Goal: Information Seeking & Learning: Learn about a topic

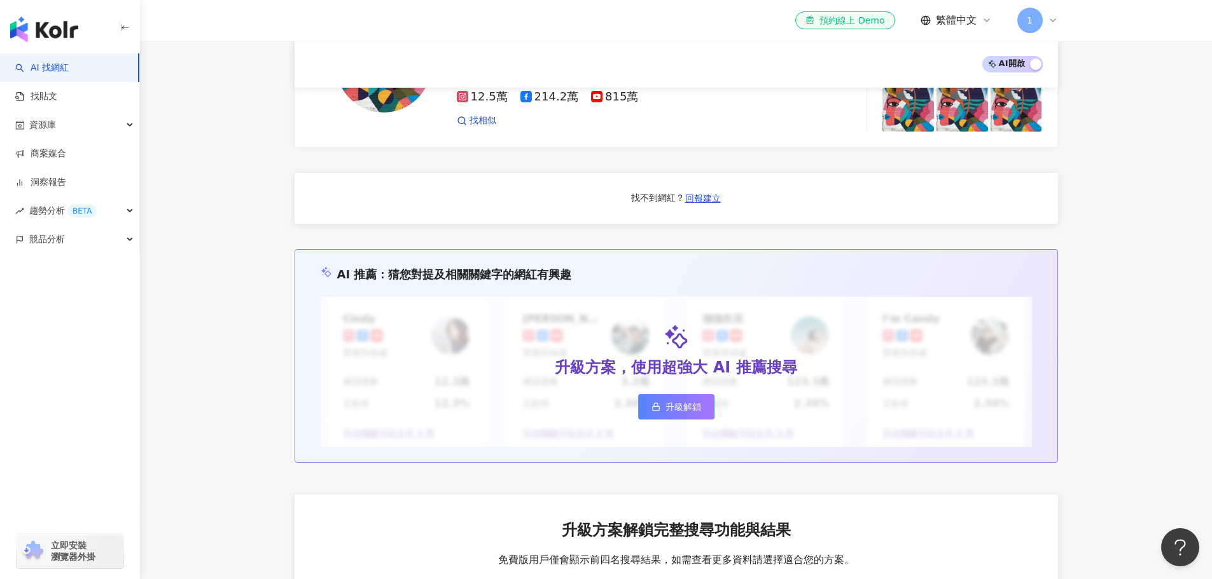
scroll to position [1209, 0]
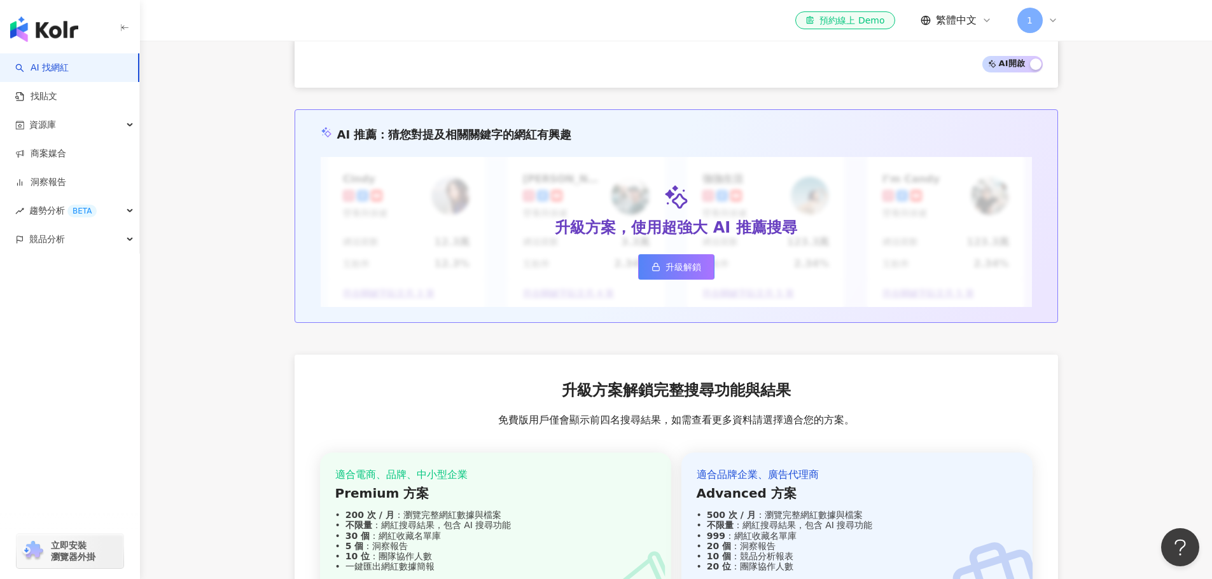
click at [863, 403] on div "升級方案解鎖完整搜尋功能與結果 免費版用戶僅會顯示前四名搜尋結果，如需查看更多資料請選擇適合您的方案。 適合電商、品牌、中小型企業 Premium 方案 20…" at bounding box center [676, 513] width 763 height 316
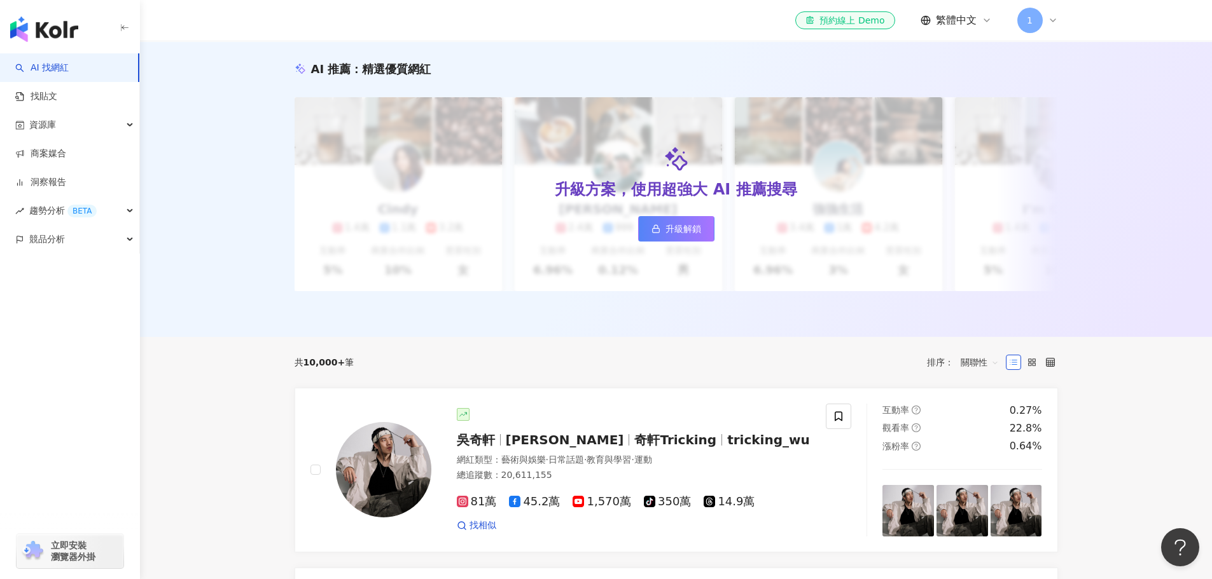
scroll to position [0, 0]
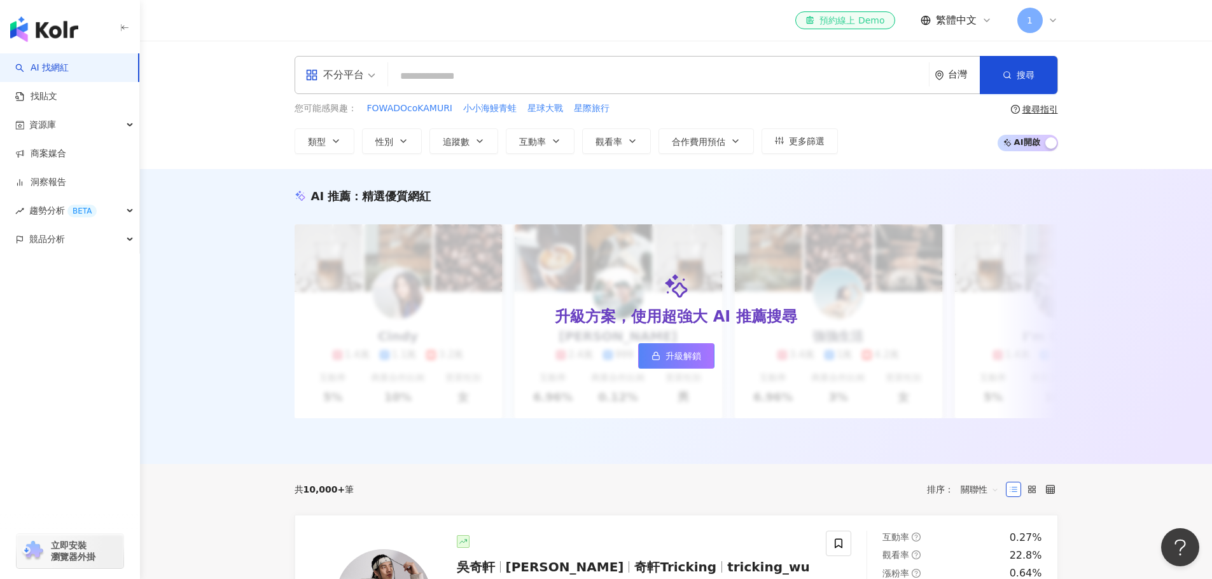
click at [832, 22] on div "el-icon-cs 預約線上 Demo" at bounding box center [844, 20] width 79 height 13
click at [500, 78] on input "search" at bounding box center [658, 76] width 531 height 24
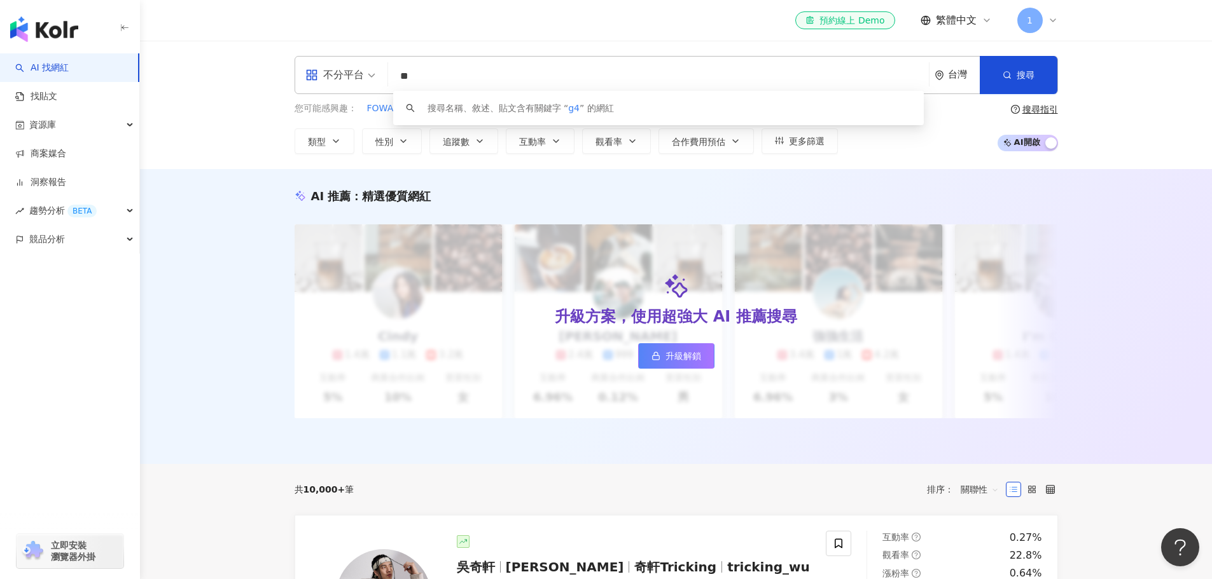
type input "*"
type input "**"
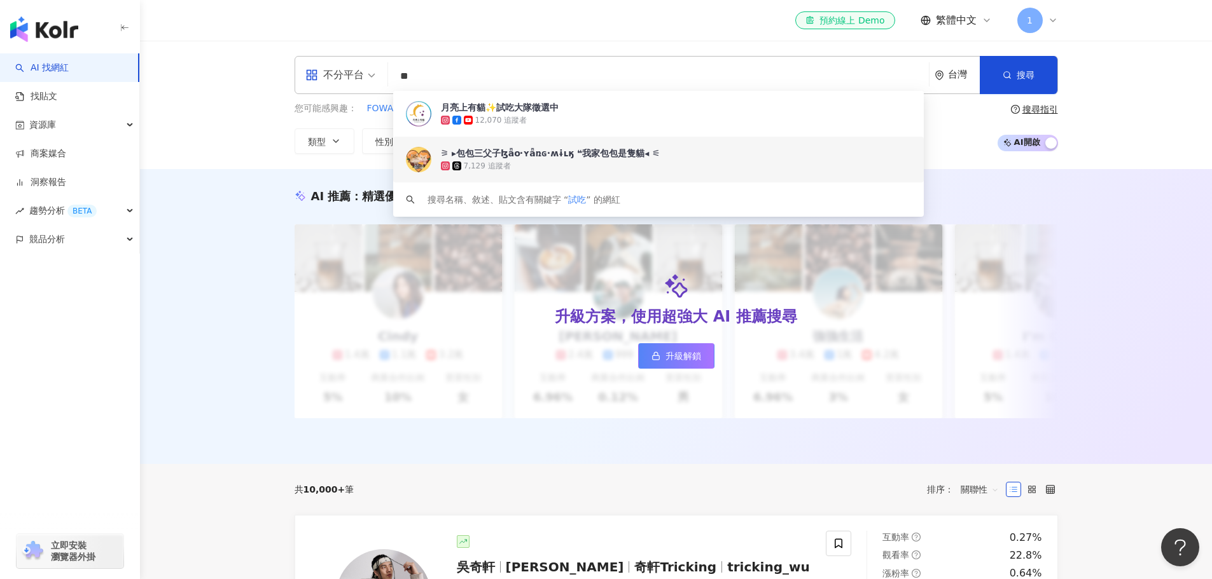
click at [528, 168] on div "7,129 追蹤者" at bounding box center [676, 166] width 470 height 13
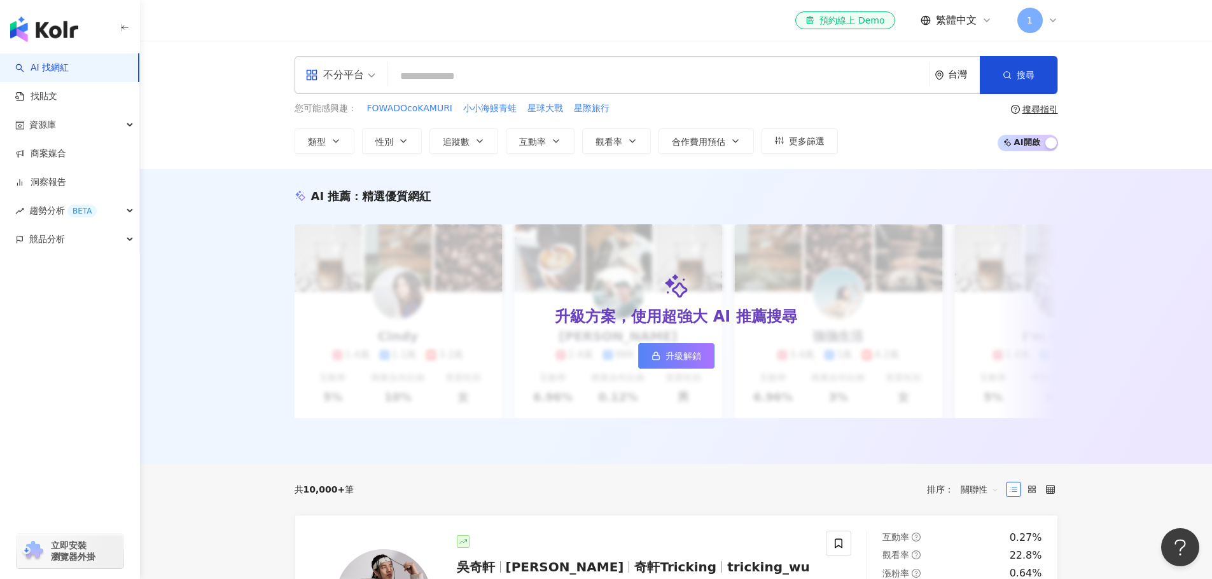
drag, startPoint x: 499, startPoint y: 156, endPoint x: 484, endPoint y: 155, distance: 14.7
click at [499, 156] on div "不分平台 台灣 搜尋 10a65391-deb1-4785-bb37-5a5029193bbd 月亮上有貓✨試吃大隊徵選中 12,070 追蹤者 ⚞ ▸包包三…" at bounding box center [676, 105] width 1072 height 128
click at [471, 130] on button "追蹤數" at bounding box center [463, 140] width 69 height 25
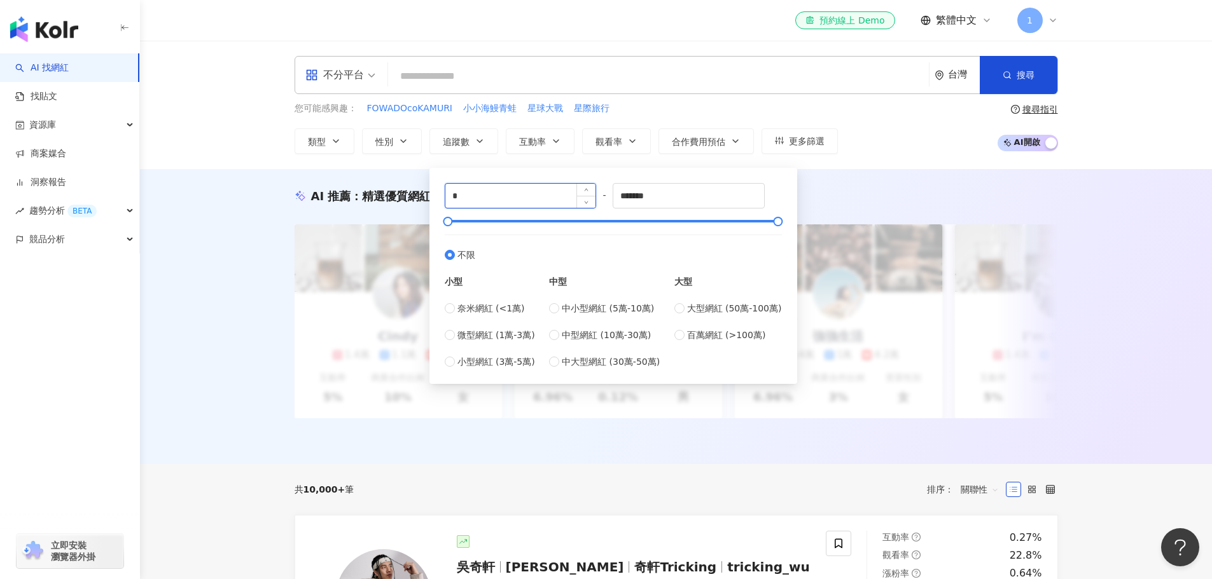
click at [531, 196] on input "*" at bounding box center [520, 196] width 151 height 24
drag, startPoint x: 531, startPoint y: 196, endPoint x: 160, endPoint y: 221, distance: 371.0
type input "****"
drag, startPoint x: 714, startPoint y: 192, endPoint x: 225, endPoint y: 188, distance: 488.5
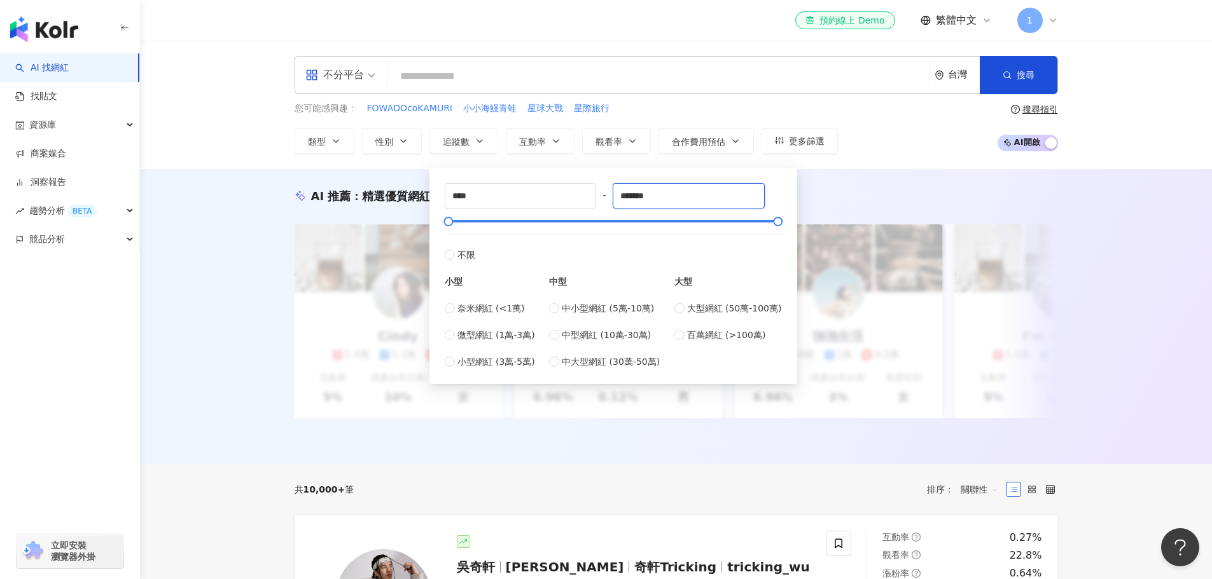
type input "*"
type input "****"
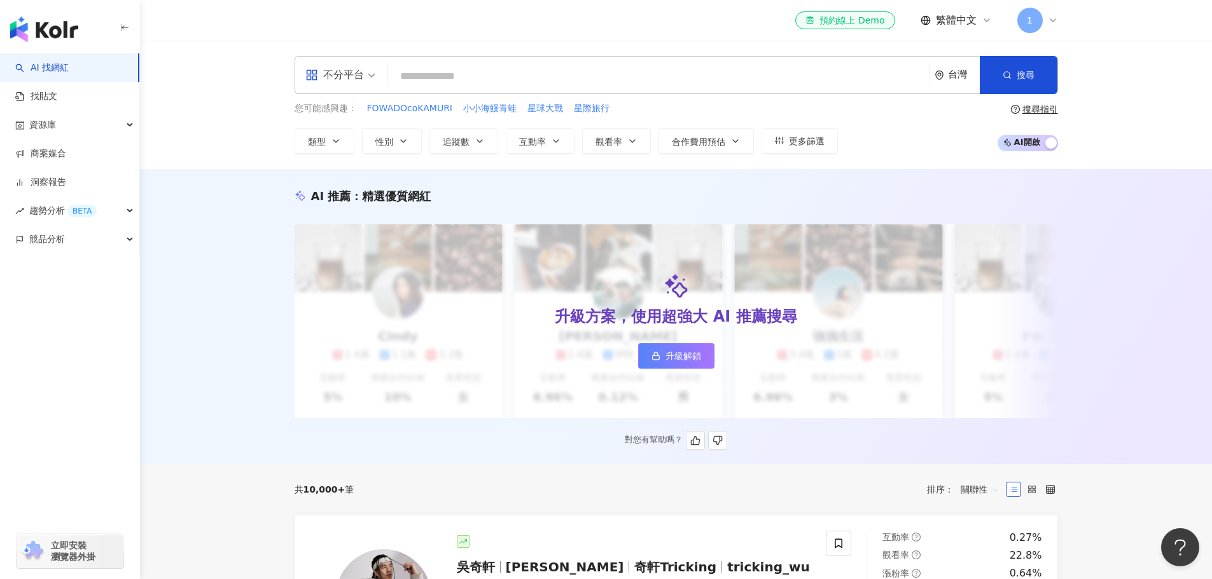
click at [891, 190] on div "AI 推薦 ： 精選優質網紅" at bounding box center [676, 196] width 763 height 16
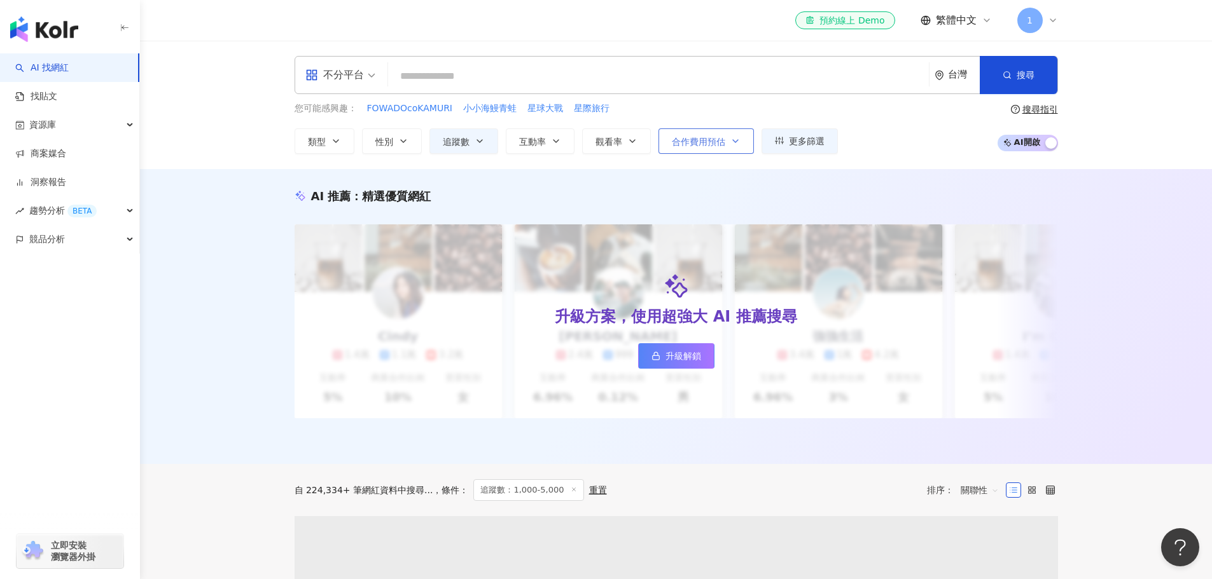
click at [709, 151] on button "合作費用預估" at bounding box center [705, 140] width 95 height 25
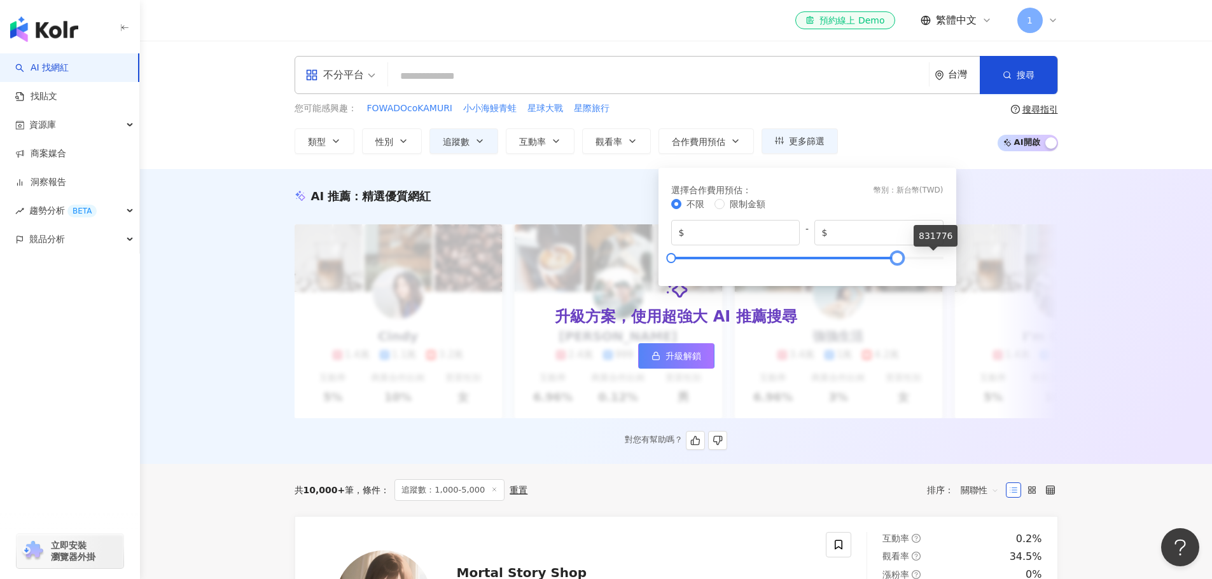
type input "*"
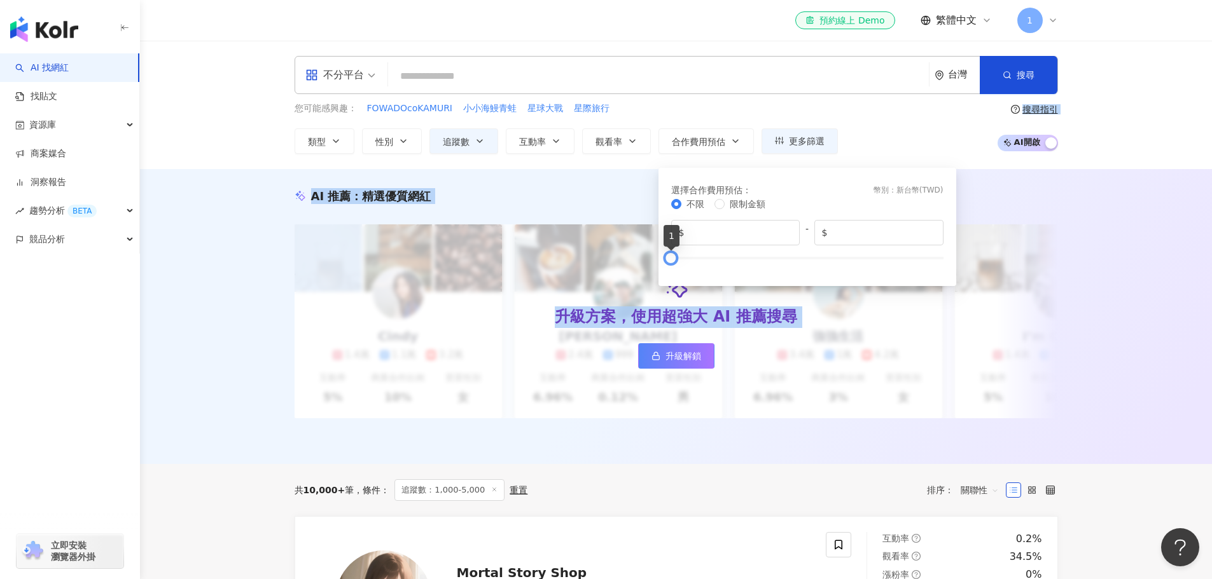
drag, startPoint x: 945, startPoint y: 256, endPoint x: 263, endPoint y: 288, distance: 682.7
click at [1168, 200] on div "AI 推薦 ： 精選優質網紅 升級方案，使用超強大 AI 推薦搜尋 升級解鎖 Cindy 1.4萬 1.1萬 3.2萬 互動率 5% 商業合作比例 10% 受…" at bounding box center [676, 316] width 1072 height 295
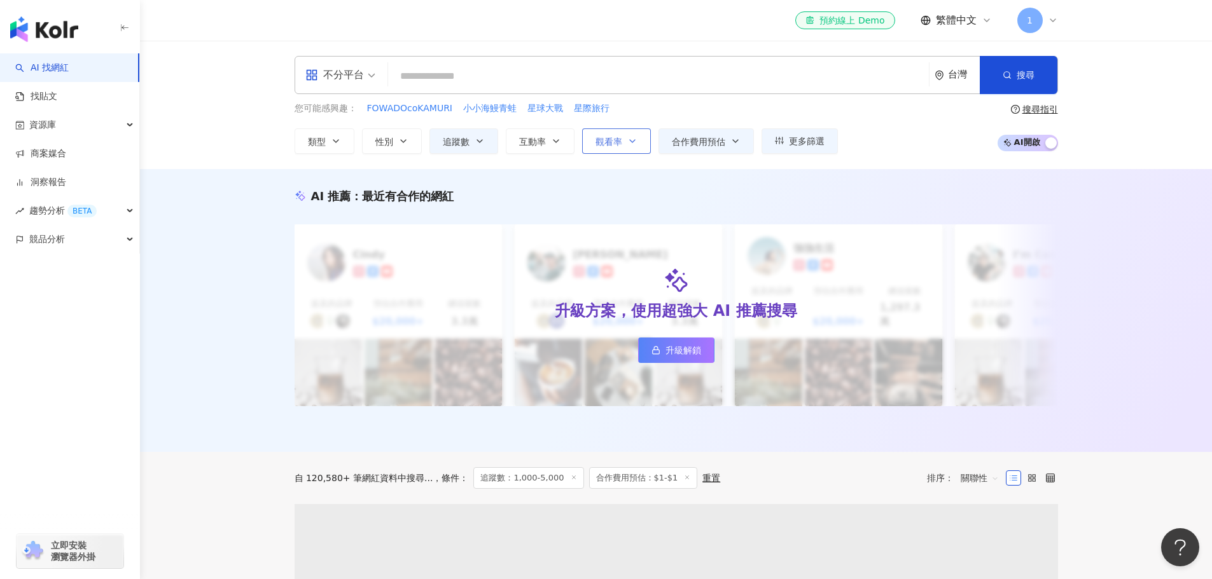
click at [618, 143] on span "觀看率" at bounding box center [608, 142] width 27 height 10
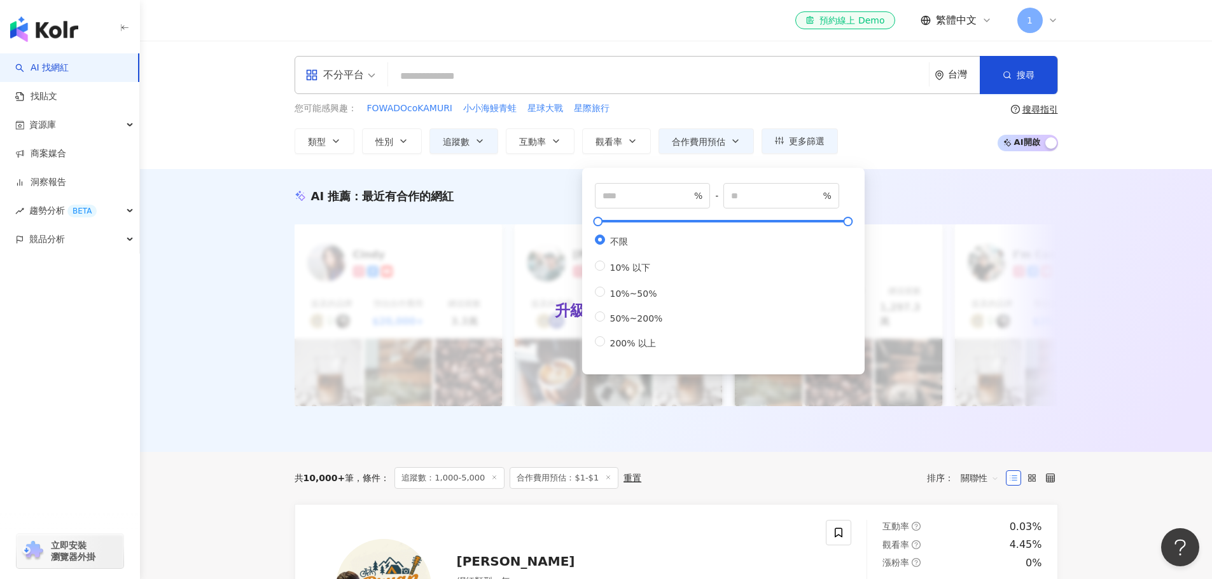
click at [1128, 213] on div "AI 推薦 ： 最近有合作的網紅 升級方案，使用超強大 AI 推薦搜尋 升級解鎖 Cindy 提及的品牌 預估合作費用 $20,000+ 總追蹤數 3.3萬 …" at bounding box center [676, 310] width 1072 height 283
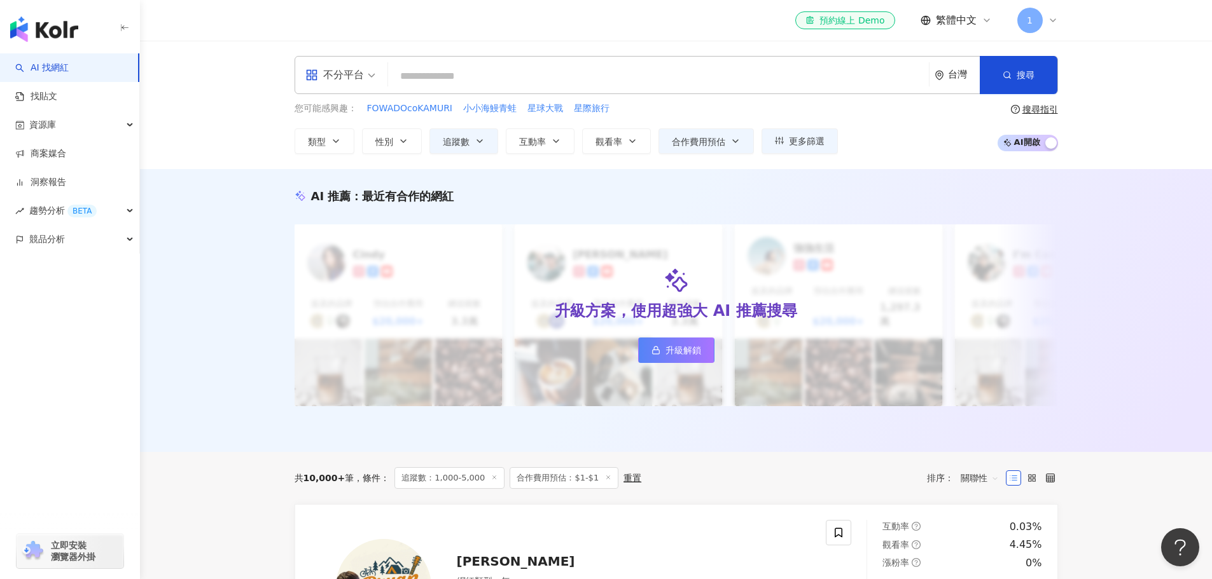
click at [513, 127] on div "您可能感興趣： FOWADOcoKAMURI 小小海鰻青蛙 星球大戰 星際旅行 類型 性別 追蹤數 互動率 觀看率 合作費用預估 更多篩選 **** - **…" at bounding box center [566, 128] width 543 height 52
click at [559, 153] on button "互動率" at bounding box center [540, 140] width 69 height 25
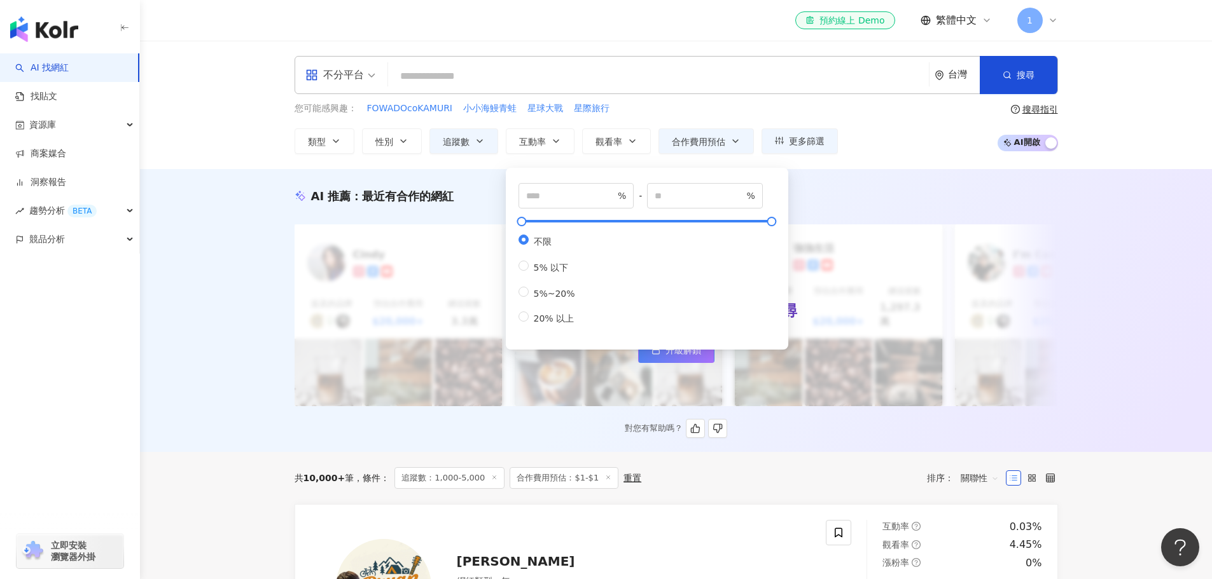
click at [908, 247] on div "升級方案，使用超強大 AI 推薦搜尋 升級解鎖" at bounding box center [676, 316] width 763 height 182
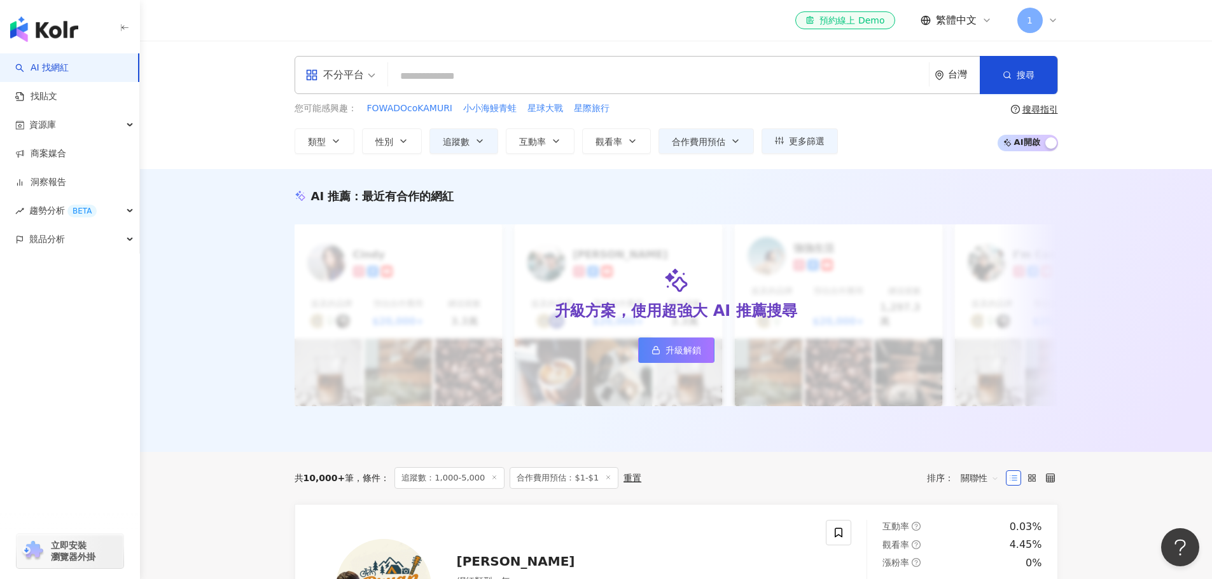
click at [355, 142] on div "類型 性別 追蹤數 互動率 觀看率 合作費用預估 更多篩選 **** - **** 不限 小型 奈米網紅 (<1萬) 微型網紅 (1萬-3萬) 小型網紅 (3…" at bounding box center [566, 140] width 543 height 25
click at [343, 148] on button "類型" at bounding box center [325, 140] width 60 height 25
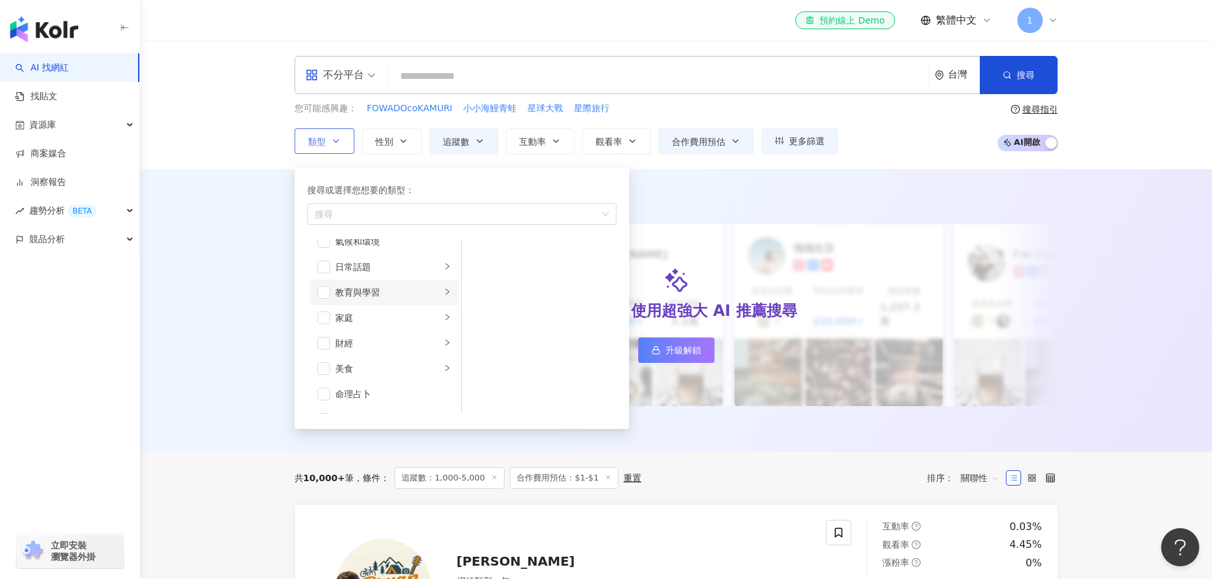
scroll to position [127, 0]
click at [371, 303] on div "美食" at bounding box center [388, 305] width 106 height 14
click at [527, 308] on div "甜點" at bounding box center [548, 305] width 116 height 14
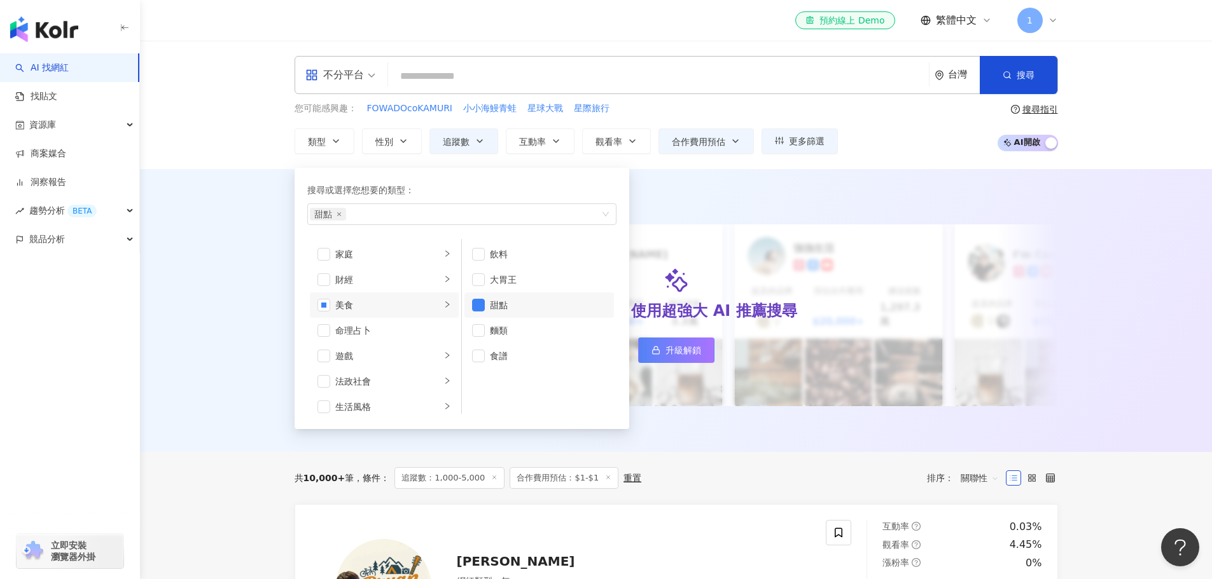
click at [767, 176] on div "AI 推薦 ： 最近有合作的網紅 升級方案，使用超強大 AI 推薦搜尋 升級解鎖 Cindy 提及的品牌 預估合作費用 $20,000+ 總追蹤數 3.3萬 …" at bounding box center [676, 310] width 1072 height 283
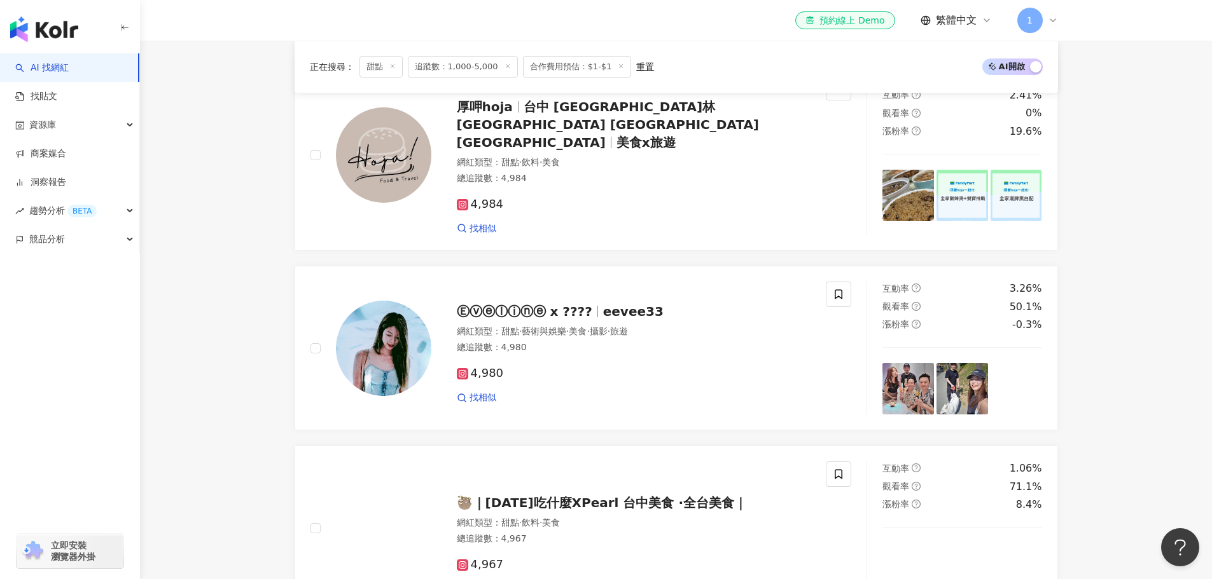
scroll to position [382, 0]
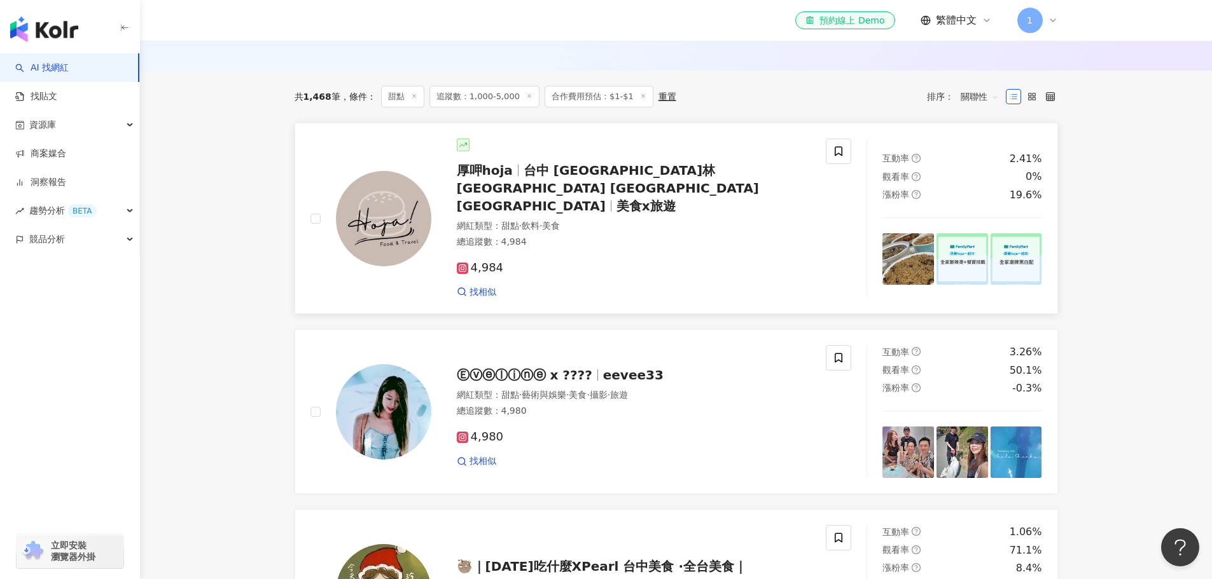
click at [419, 204] on img at bounding box center [383, 218] width 95 height 95
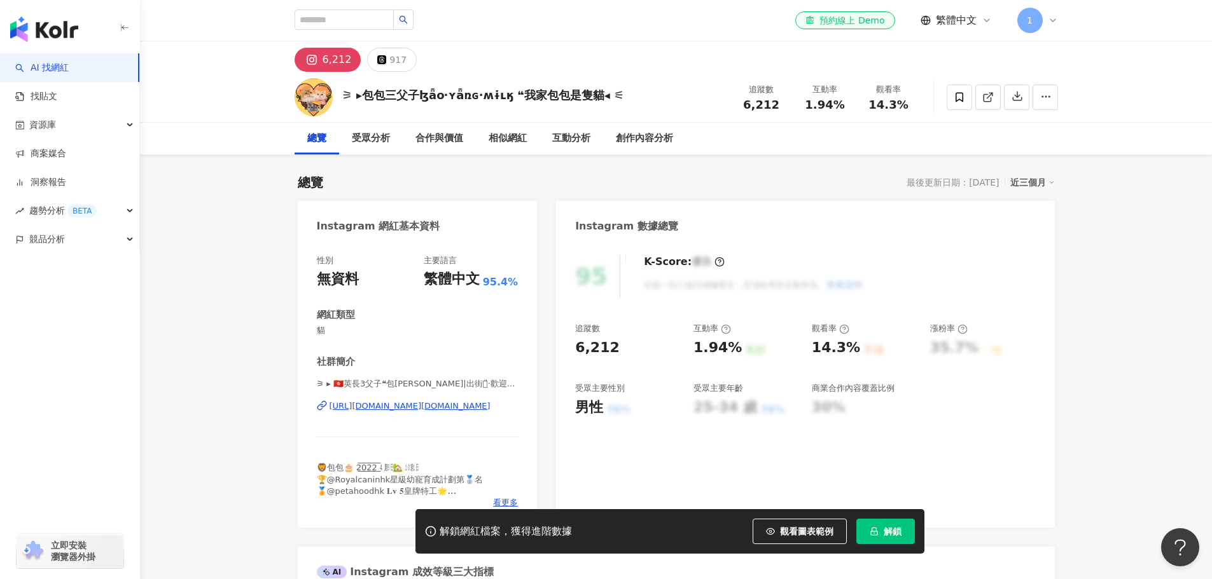
click at [429, 406] on div "[URL][DOMAIN_NAME][DOMAIN_NAME]" at bounding box center [409, 406] width 161 height 11
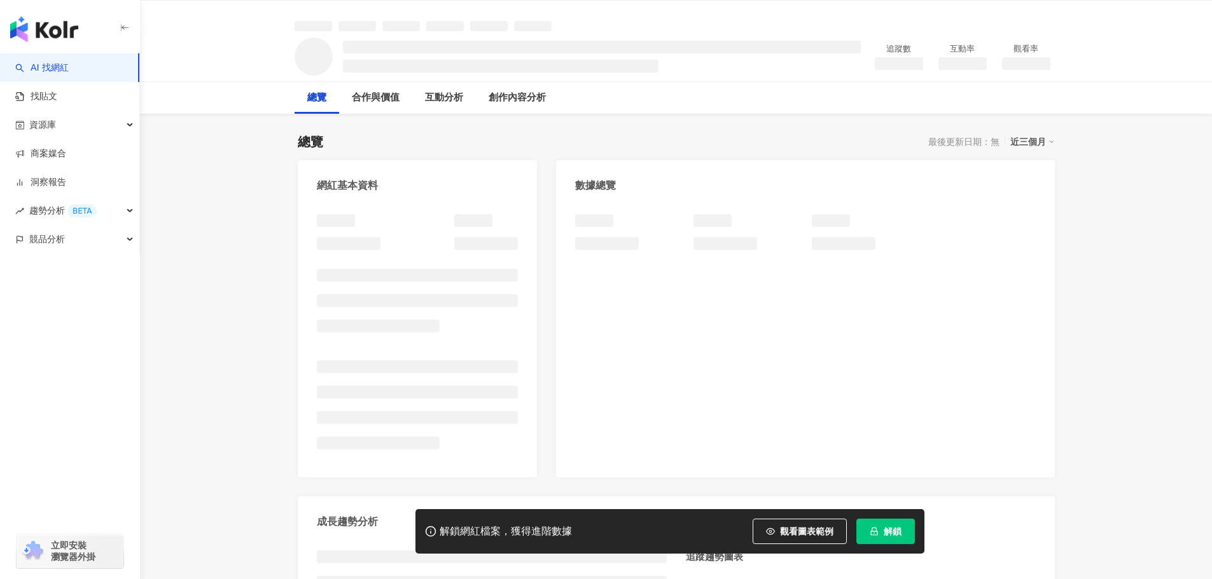
scroll to position [64, 0]
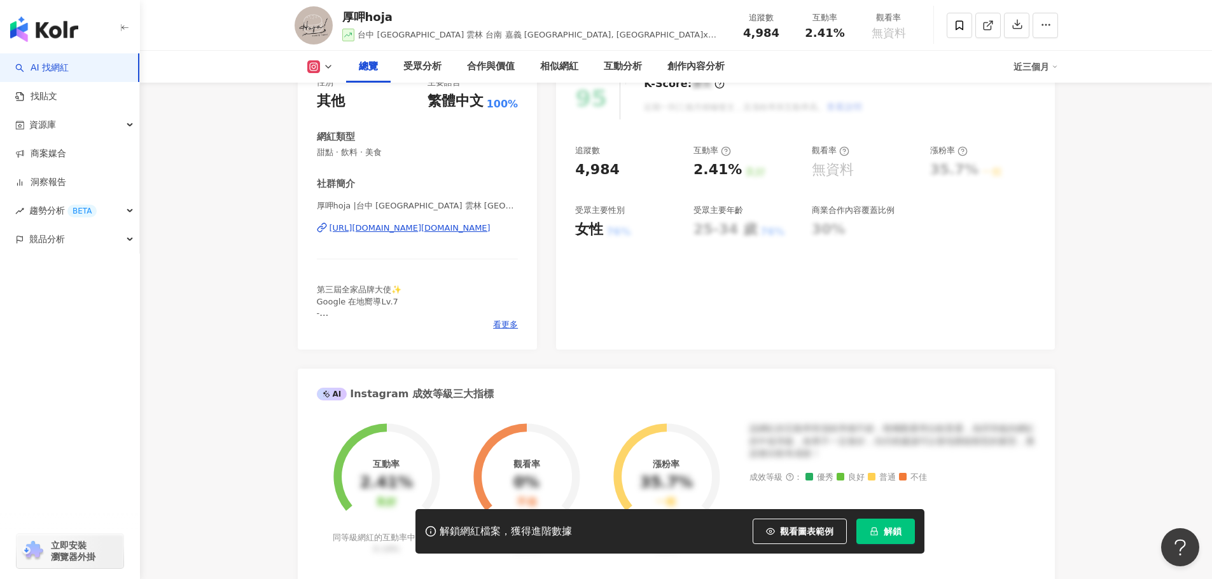
click at [415, 230] on div "https://www.instagram.com/hoja_food.travel/" at bounding box center [409, 228] width 161 height 11
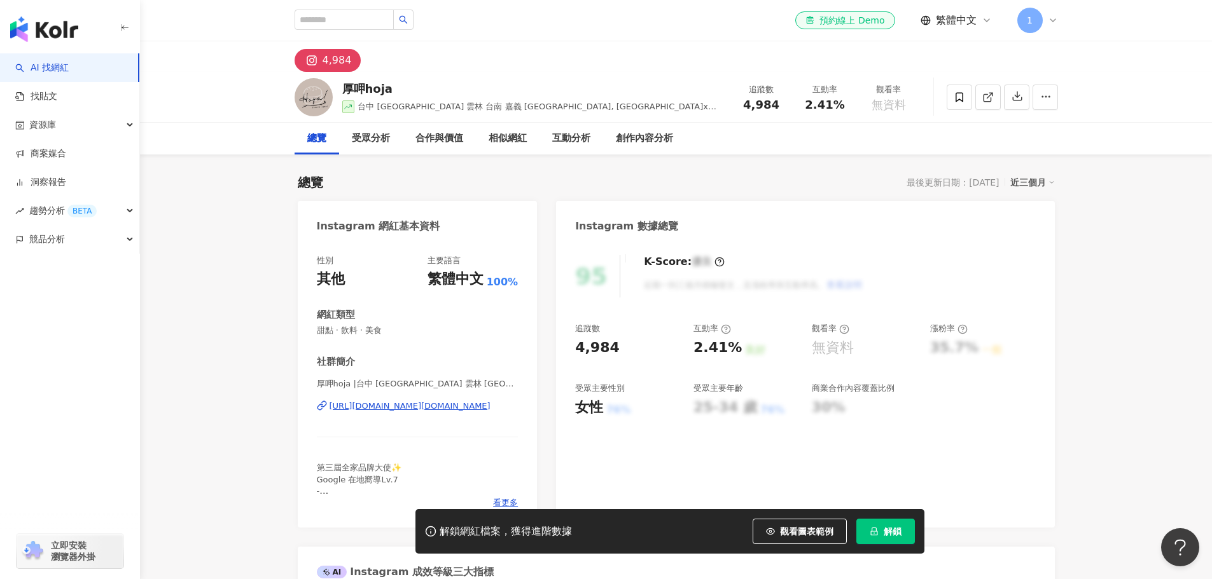
click at [389, 87] on div "厚呷hoja" at bounding box center [532, 89] width 381 height 16
drag, startPoint x: 391, startPoint y: 87, endPoint x: 329, endPoint y: 99, distance: 62.1
click at [329, 99] on div "厚呷hoja 台中 彰化 埔里 雲林 台南 嘉義 新竹 宜蘭 全台, 美食x旅遊 追蹤數 4,984 互動率 2.41% 觀看率 無資料" at bounding box center [676, 97] width 814 height 50
copy div "厚呷hoja"
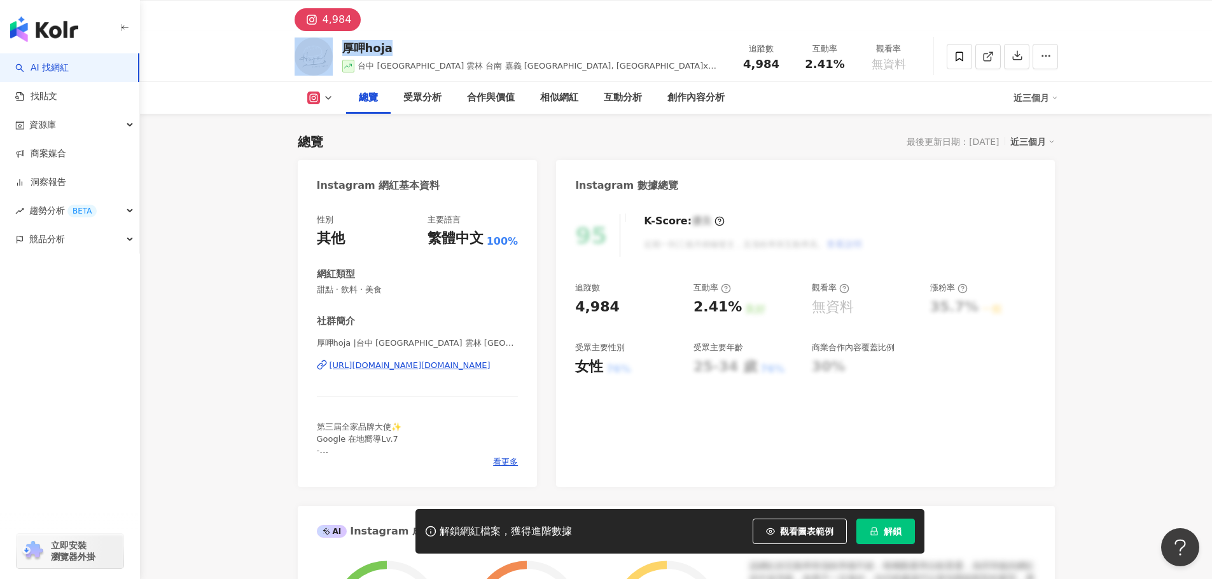
scroll to position [64, 0]
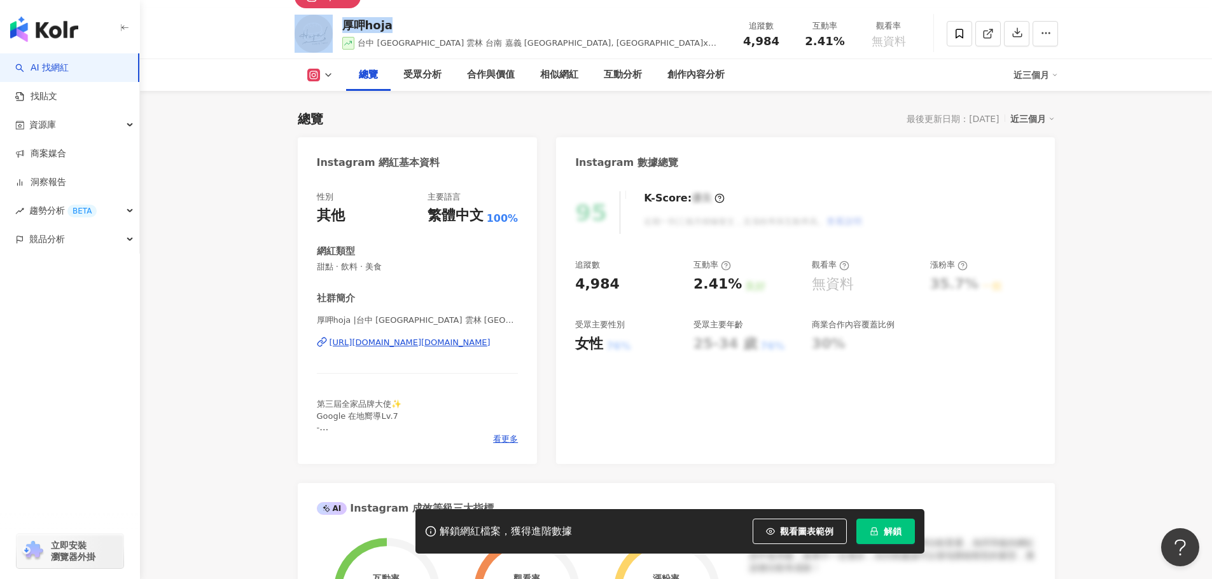
click at [393, 342] on div "https://www.instagram.com/hoja_food.travel/" at bounding box center [409, 342] width 161 height 11
click at [490, 345] on div "https://www.instagram.com/hoja_food.travel/" at bounding box center [409, 342] width 161 height 11
